Goal: Navigation & Orientation: Understand site structure

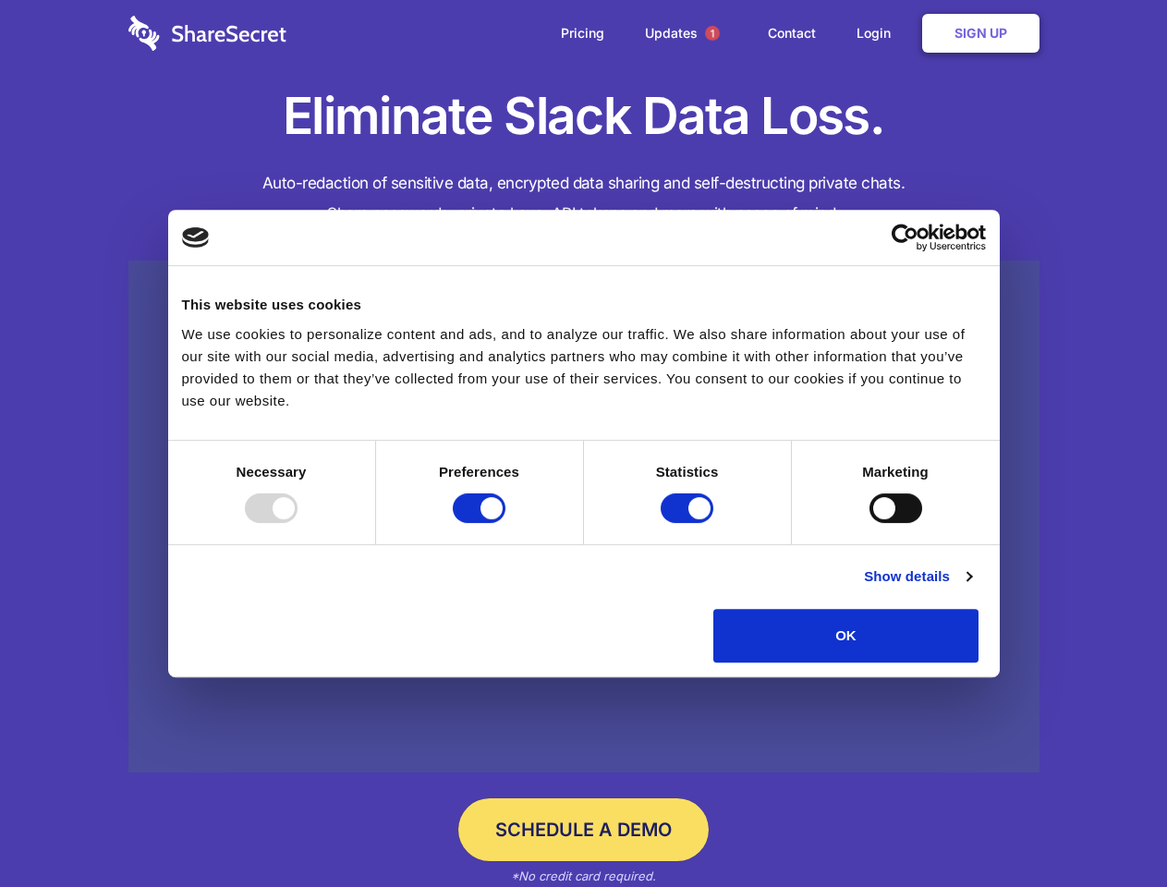
click at [298, 523] on div at bounding box center [271, 508] width 53 height 30
click at [506, 523] on input "Preferences" at bounding box center [479, 508] width 53 height 30
checkbox input "false"
click at [689, 523] on input "Statistics" at bounding box center [687, 508] width 53 height 30
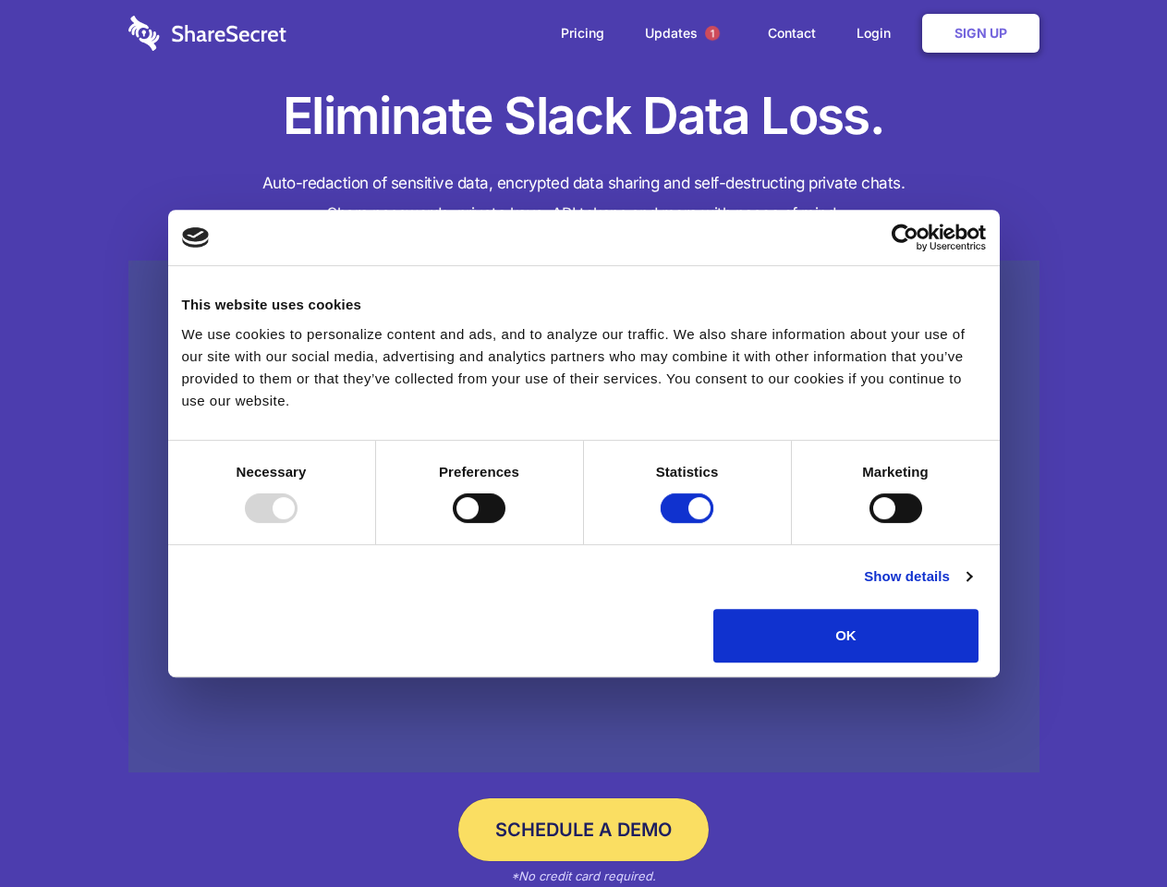
checkbox input "false"
click at [870, 523] on input "Marketing" at bounding box center [896, 508] width 53 height 30
checkbox input "true"
click at [971, 588] on link "Show details" at bounding box center [917, 577] width 107 height 22
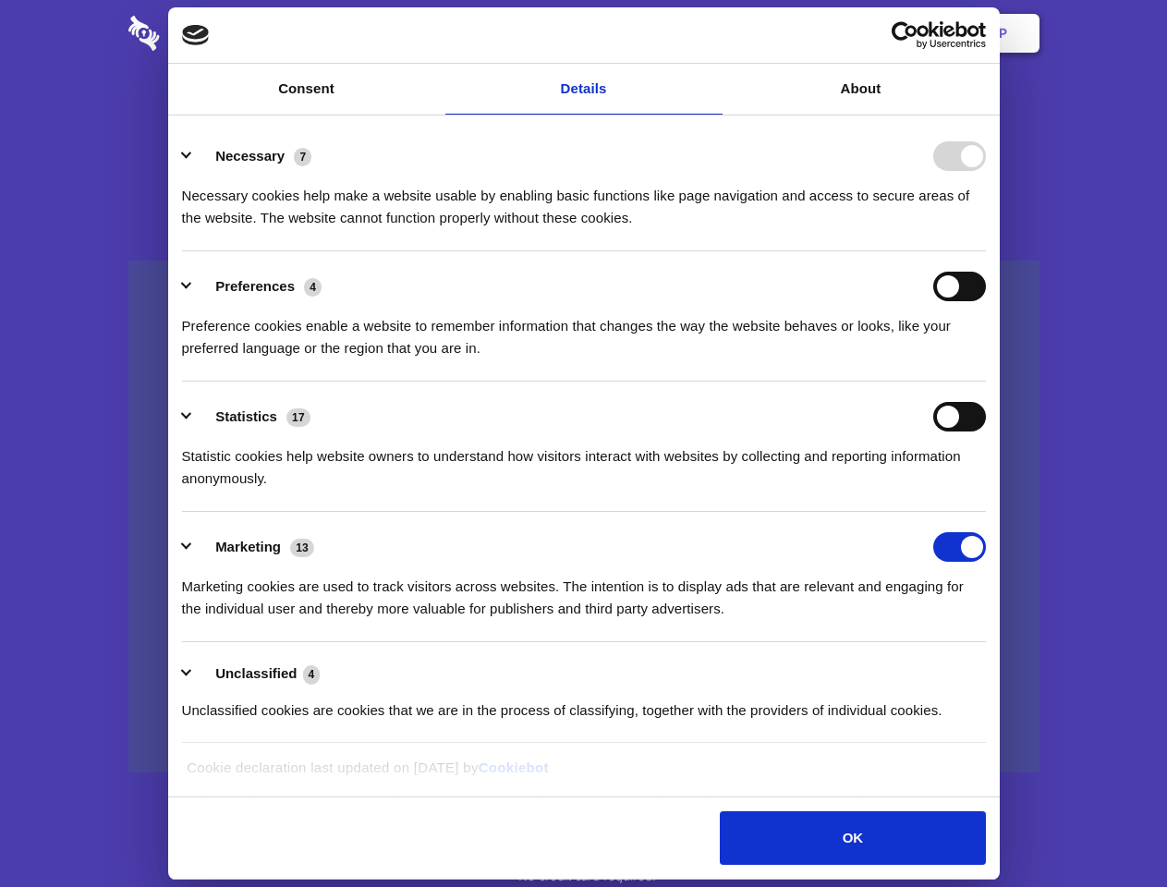
click at [986, 251] on li "Necessary 7 Necessary cookies help make a website usable by enabling basic func…" at bounding box center [584, 186] width 804 height 130
